Goal: Find contact information: Find contact information

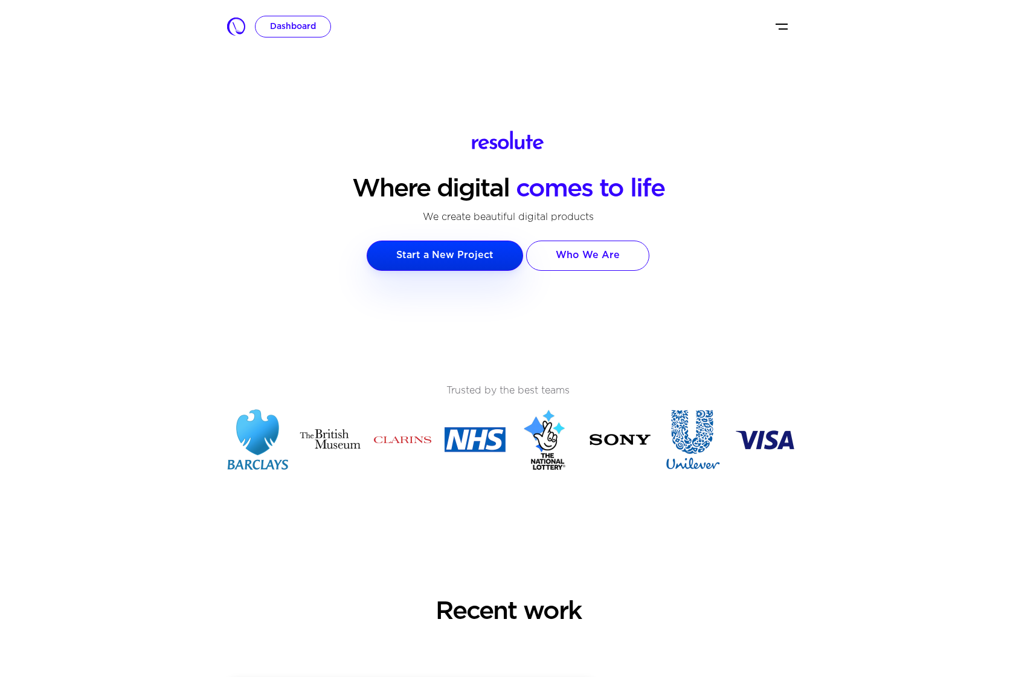
click at [772, 32] on div "Dashboard" at bounding box center [515, 27] width 520 height 22
click at [779, 28] on img "Toggle navigation" at bounding box center [782, 26] width 14 height 14
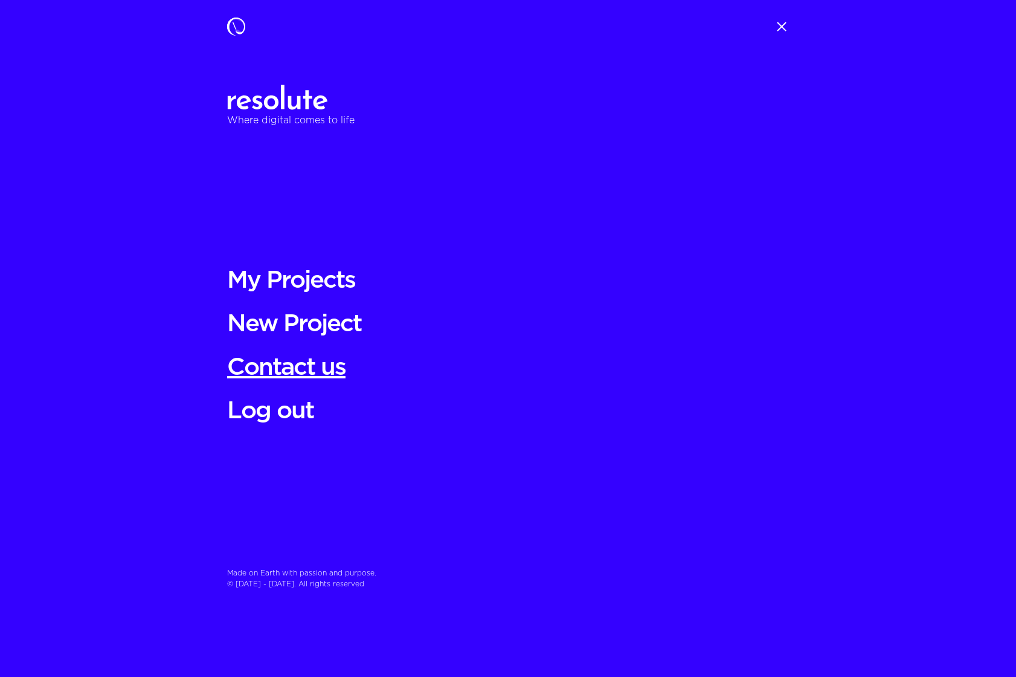
click at [349, 367] on link "Contact us" at bounding box center [508, 367] width 562 height 29
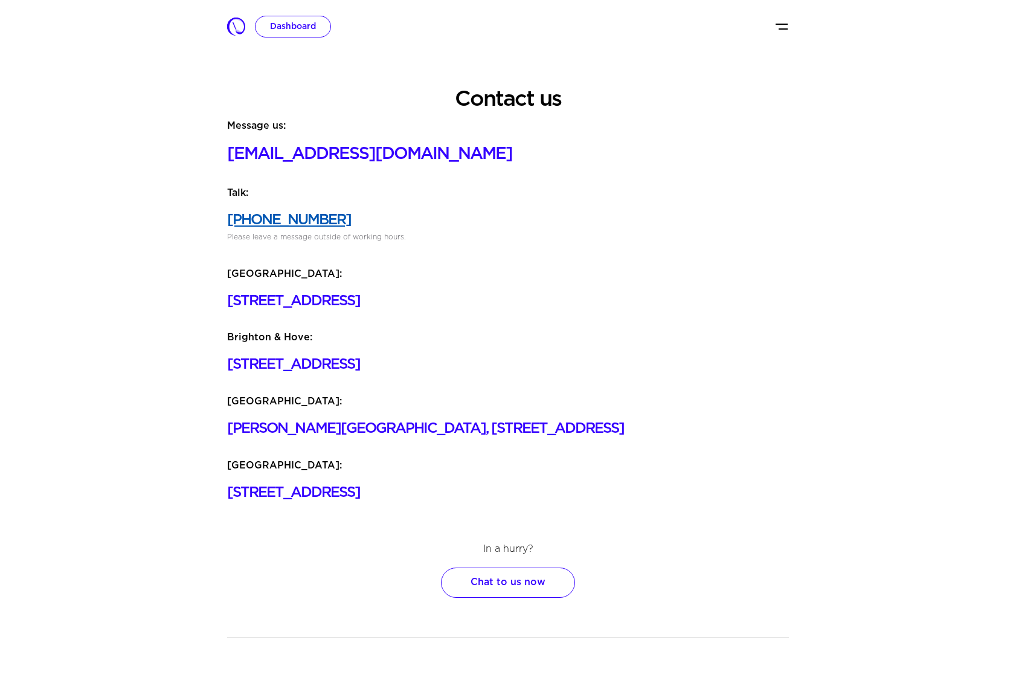
drag, startPoint x: 359, startPoint y: 214, endPoint x: 254, endPoint y: 222, distance: 104.9
click at [254, 222] on h4 "[PHONE_NUMBER]" at bounding box center [508, 220] width 562 height 18
copy link "3333 444906"
click at [428, 53] on body "Dashboard Contact us Message us: [EMAIL_ADDRESS][DOMAIN_NAME] Talk: [PHONE_NUMB…" at bounding box center [508, 478] width 1016 height 956
